Goal: Task Accomplishment & Management: Manage account settings

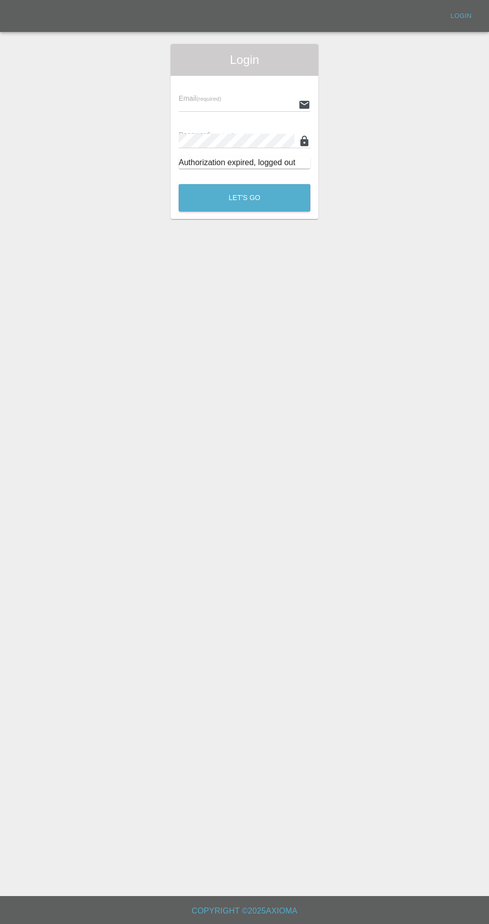
click at [244, 103] on input "text" at bounding box center [237, 104] width 116 height 14
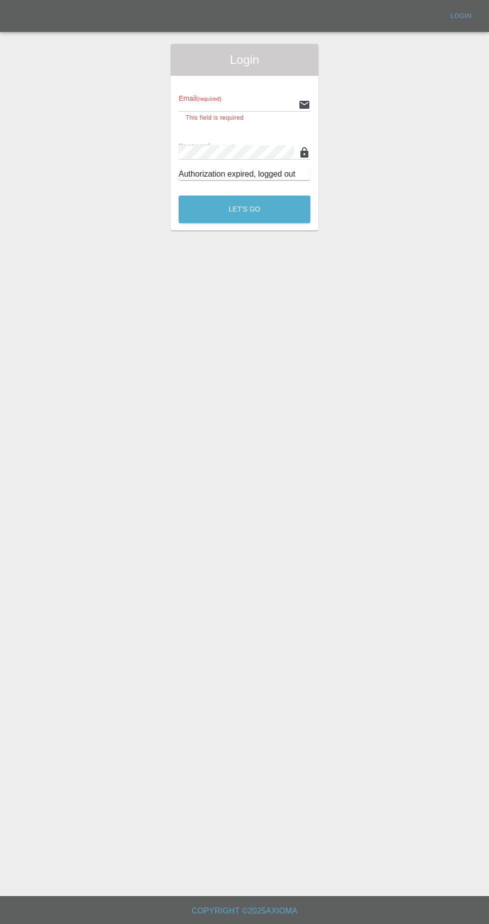
type input "[EMAIL_ADDRESS][DOMAIN_NAME]"
click at [179, 196] on button "Let's Go" at bounding box center [245, 209] width 132 height 27
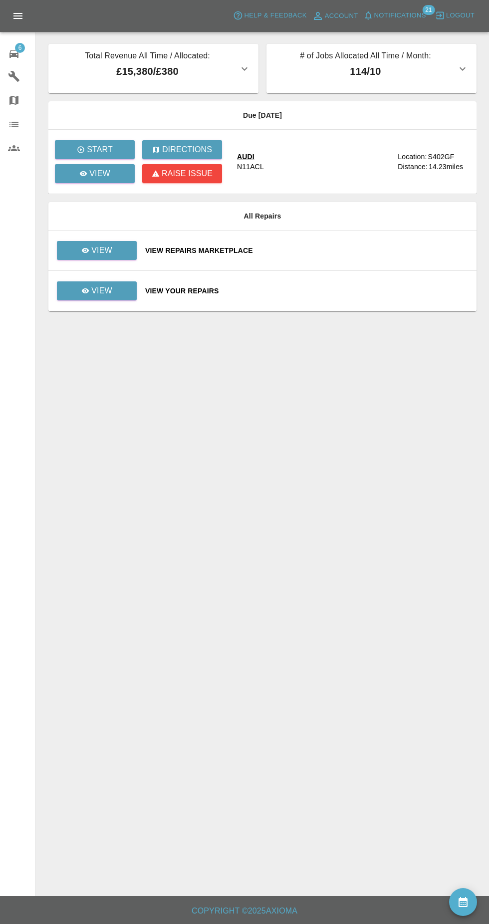
click at [418, 13] on span "Notifications" at bounding box center [400, 15] width 52 height 11
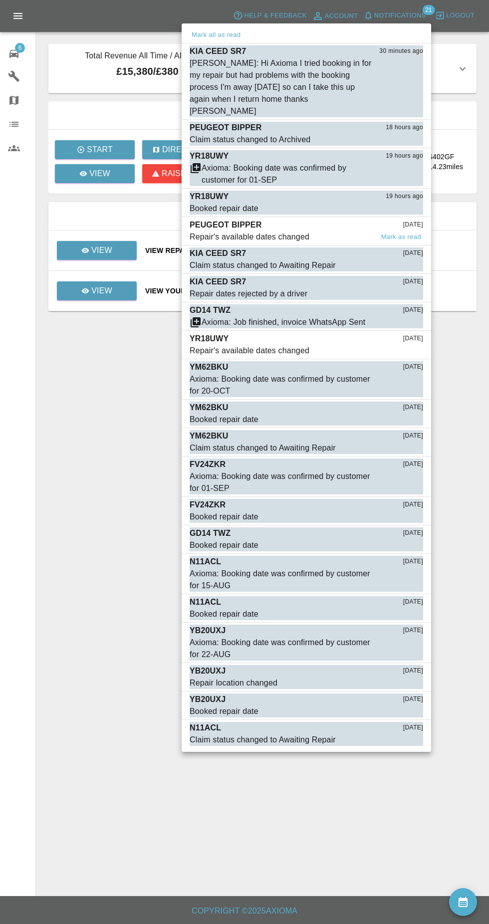
click at [300, 219] on div "PEUGEOT BIPPER 2 days ago" at bounding box center [307, 225] width 234 height 12
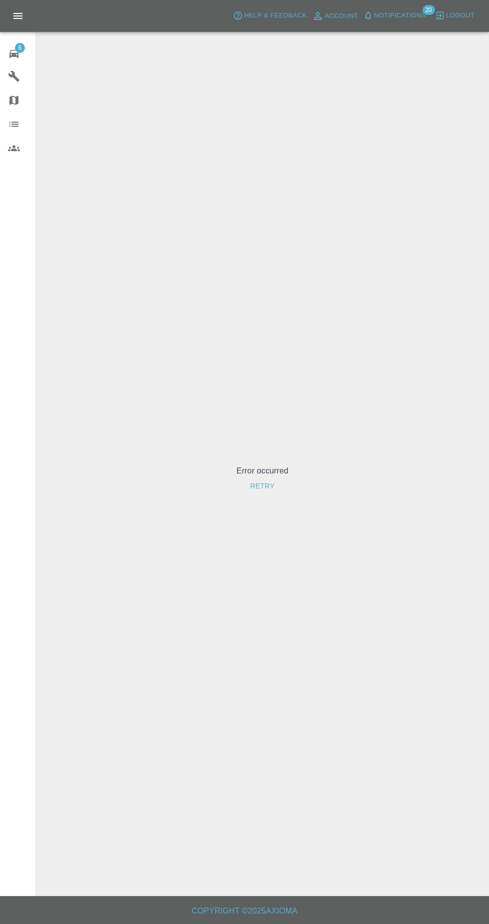
click at [410, 21] on span "Notifications" at bounding box center [400, 15] width 52 height 11
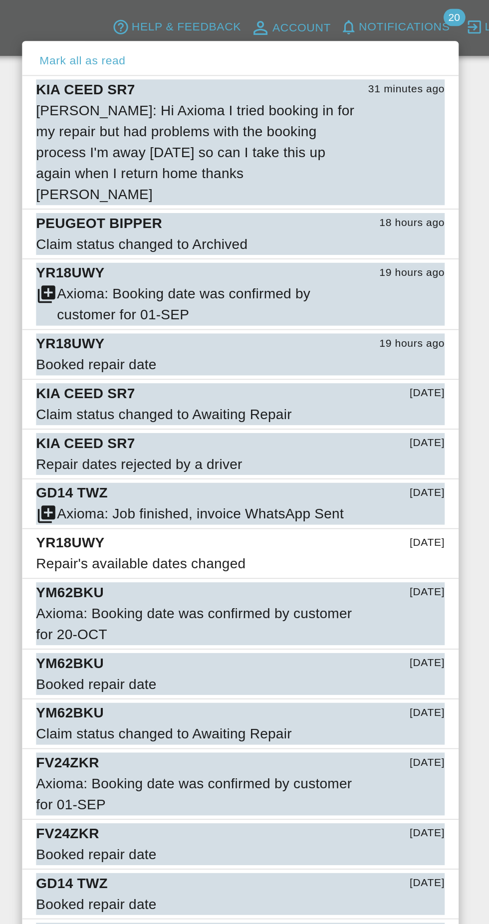
click at [402, 12] on div at bounding box center [244, 462] width 489 height 924
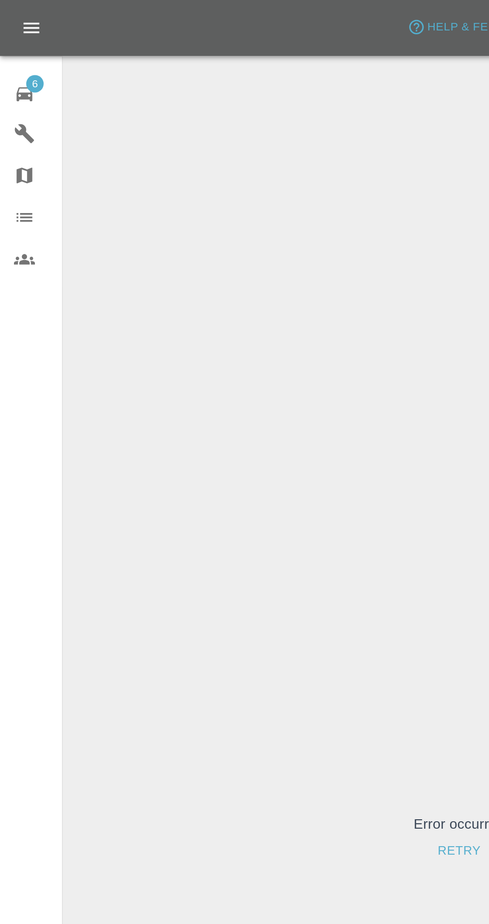
click at [16, 54] on icon at bounding box center [14, 54] width 12 height 12
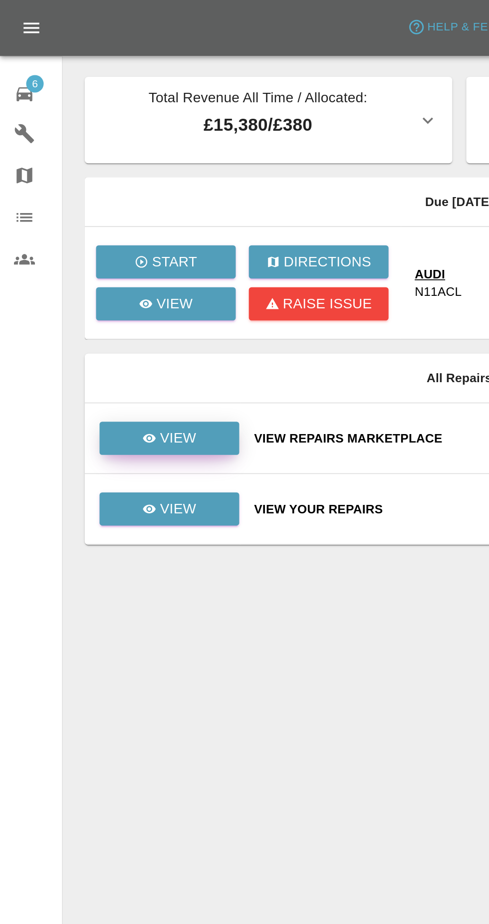
click at [121, 259] on link "View" at bounding box center [97, 250] width 80 height 19
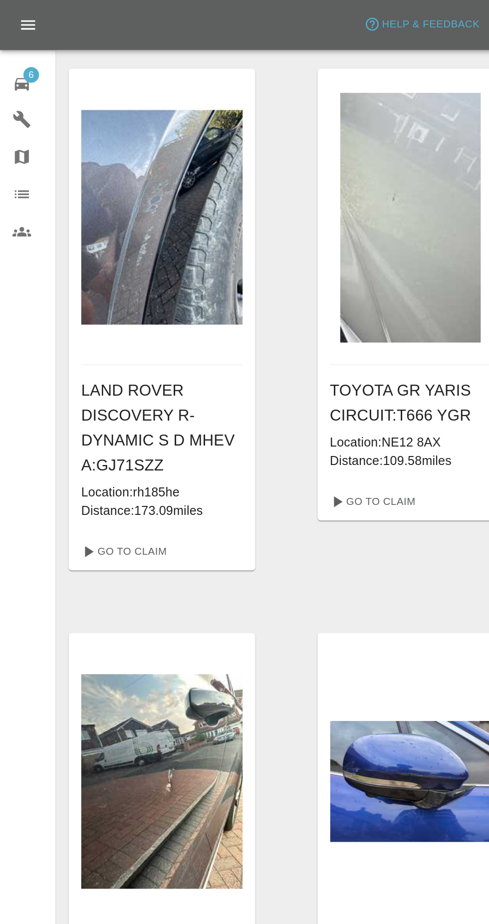
click at [18, 48] on span "6" at bounding box center [20, 48] width 10 height 10
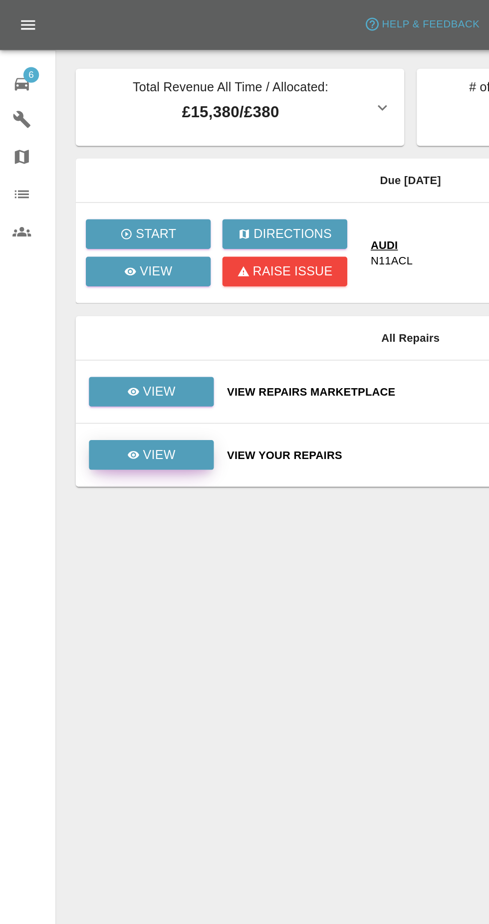
click at [86, 291] on icon at bounding box center [85, 290] width 7 height 5
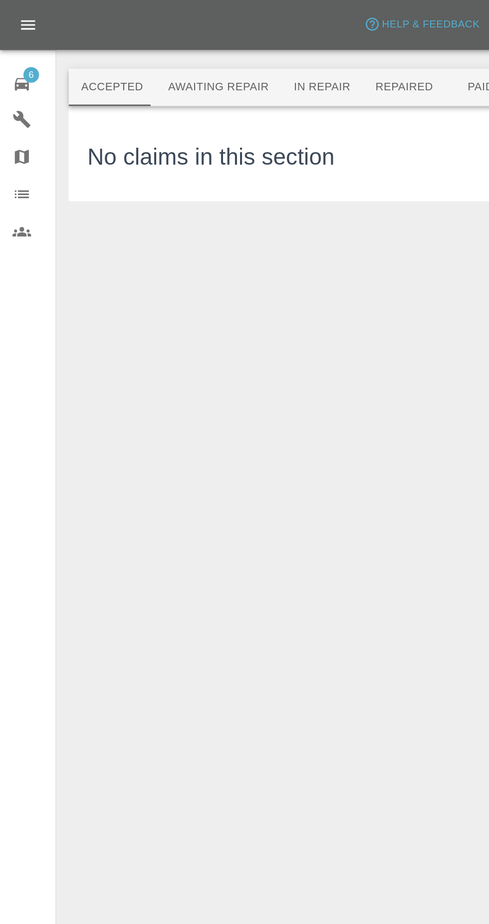
click at [140, 63] on button "Awaiting Repair" at bounding box center [139, 56] width 80 height 24
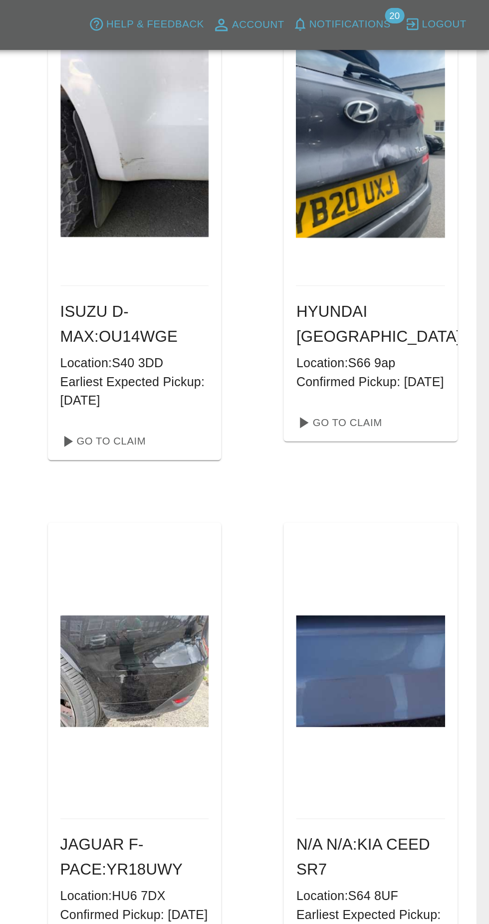
scroll to position [86, 0]
click at [259, 282] on link "Go To Claim" at bounding box center [241, 282] width 61 height 16
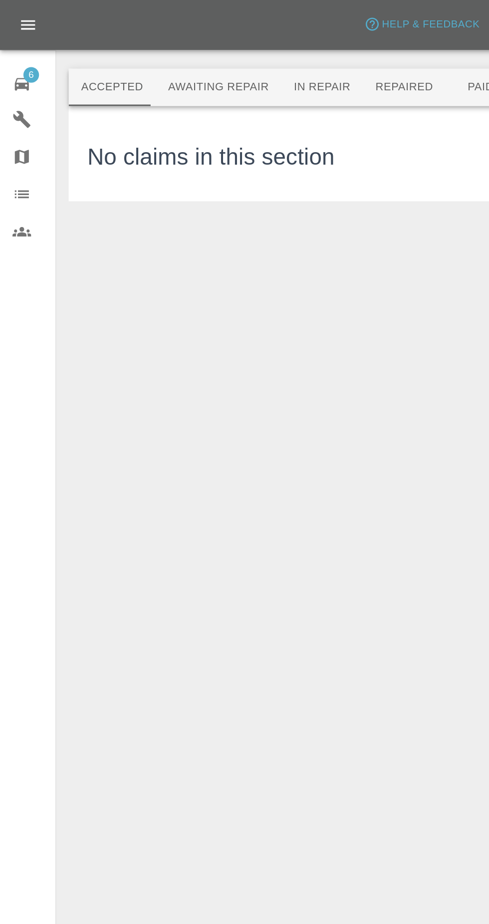
click at [10, 48] on icon at bounding box center [14, 54] width 12 height 12
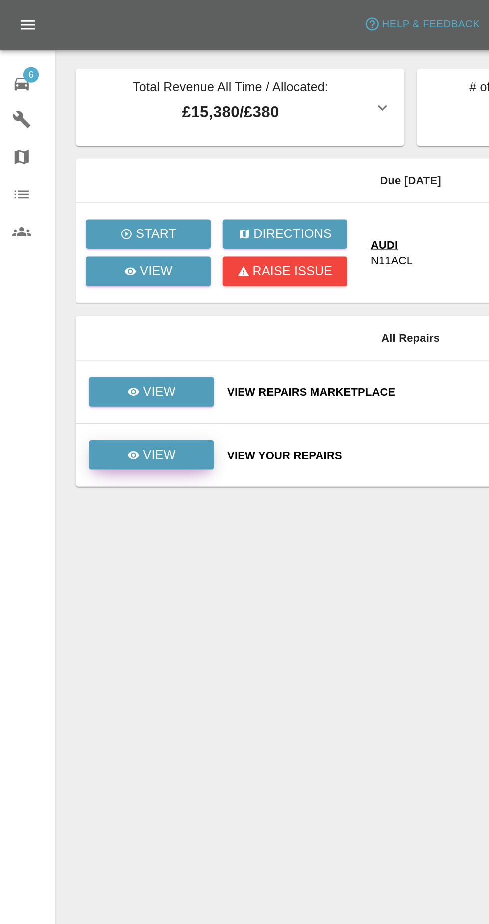
click at [117, 296] on link "View" at bounding box center [97, 290] width 80 height 19
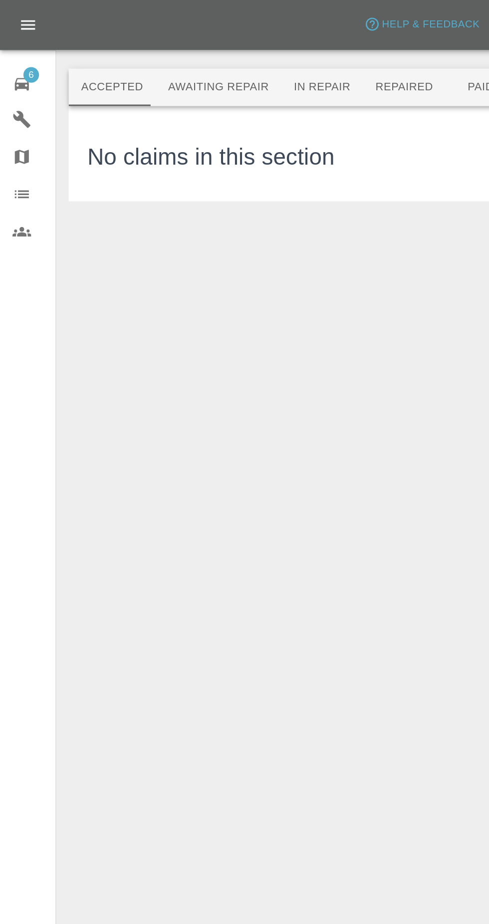
click at [12, 48] on icon at bounding box center [14, 54] width 12 height 12
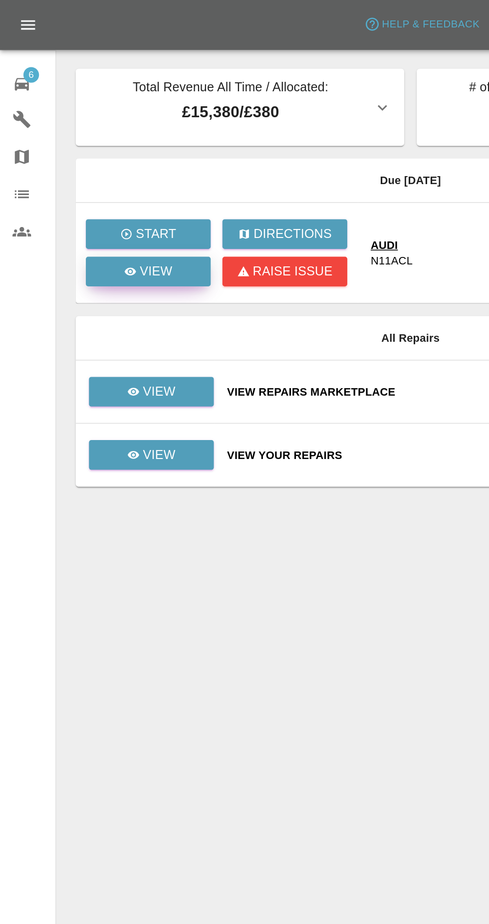
click at [130, 177] on link "View" at bounding box center [95, 173] width 80 height 19
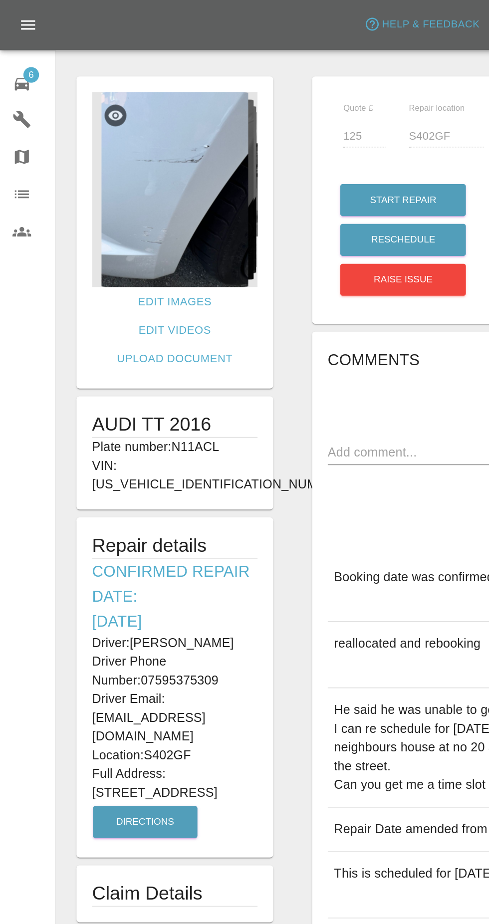
click at [137, 136] on img at bounding box center [112, 121] width 106 height 125
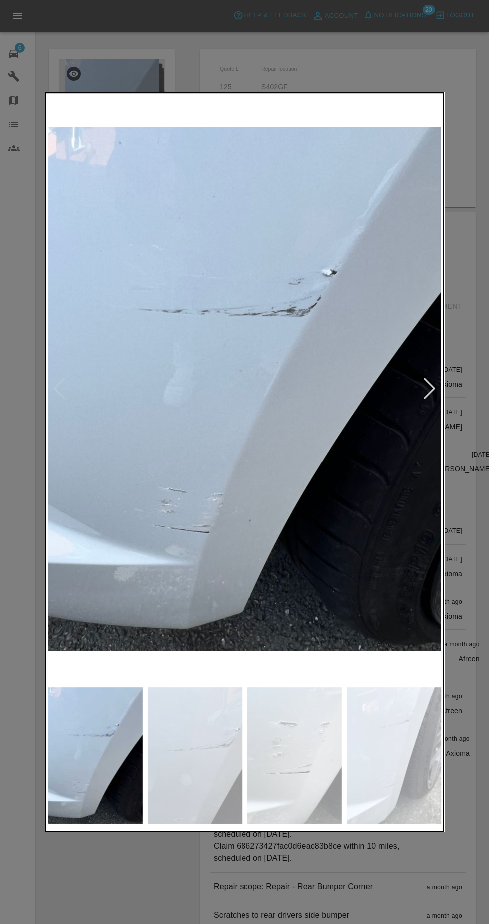
click at [199, 754] on img at bounding box center [195, 755] width 95 height 137
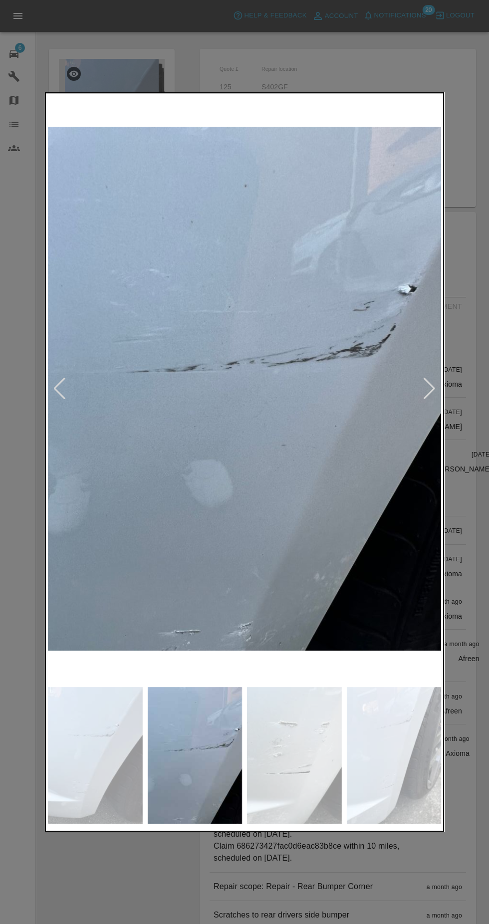
click at [299, 761] on img at bounding box center [294, 755] width 95 height 137
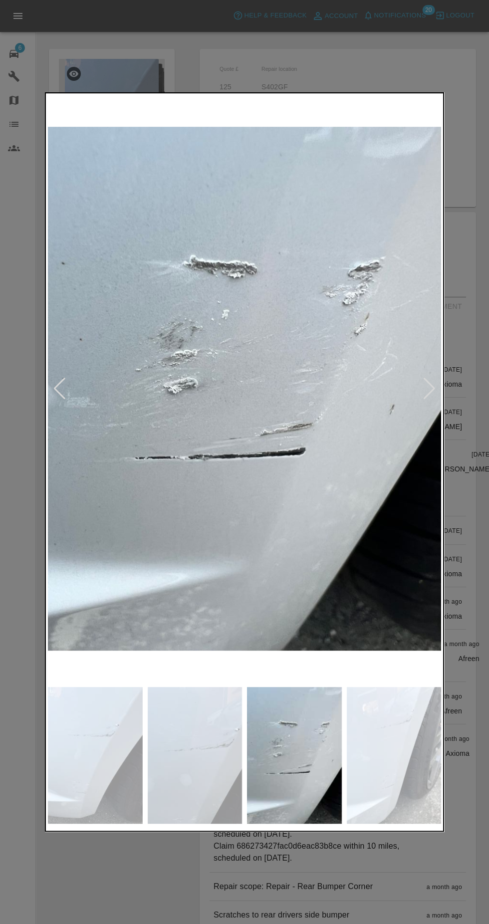
click at [400, 761] on img at bounding box center [394, 755] width 95 height 137
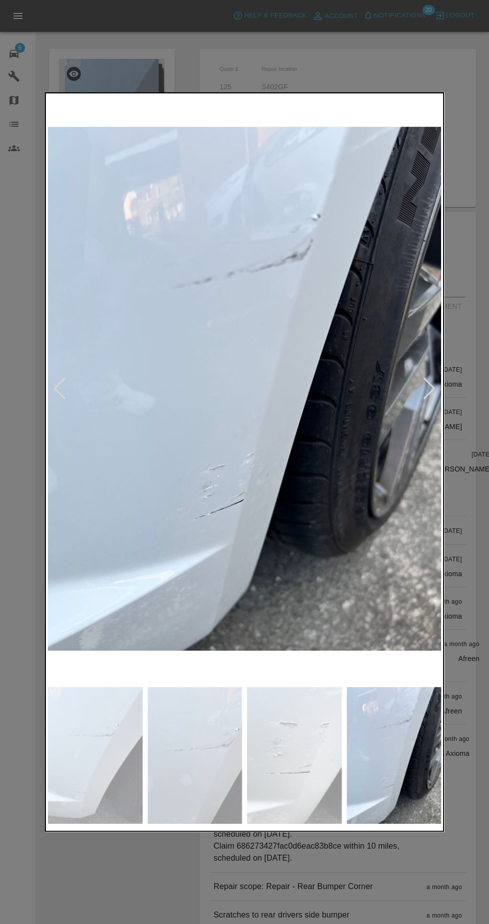
click at [23, 462] on div at bounding box center [244, 462] width 489 height 924
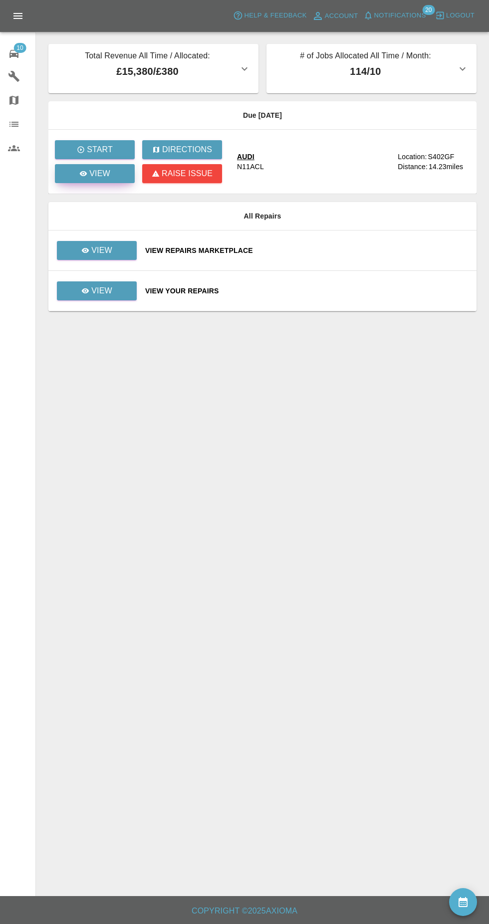
click at [84, 174] on icon at bounding box center [83, 173] width 7 height 5
